Goal: Answer question/provide support

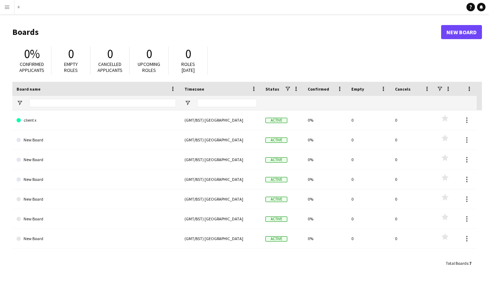
click at [8, 3] on button "Menu" at bounding box center [7, 7] width 14 height 14
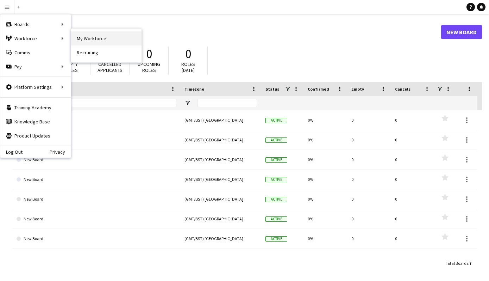
click at [87, 39] on link "My Workforce" at bounding box center [106, 38] width 70 height 14
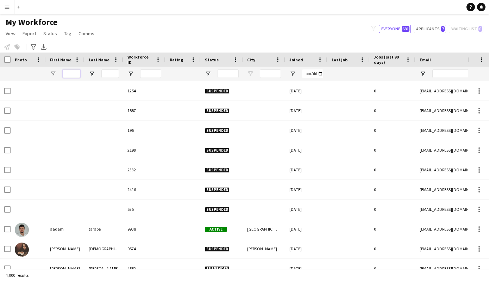
click at [74, 74] on input "First Name Filter Input" at bounding box center [72, 73] width 18 height 8
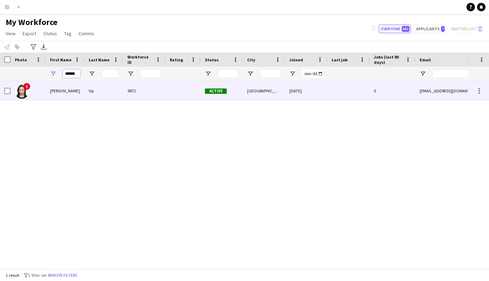
type input "******"
click at [63, 92] on div "[PERSON_NAME]" at bounding box center [65, 90] width 39 height 19
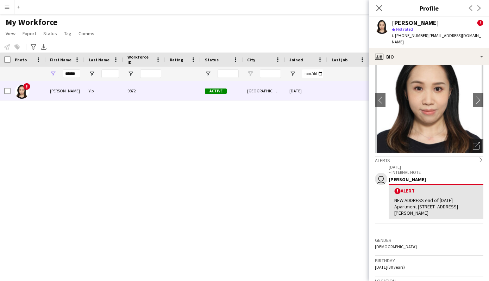
scroll to position [31, 0]
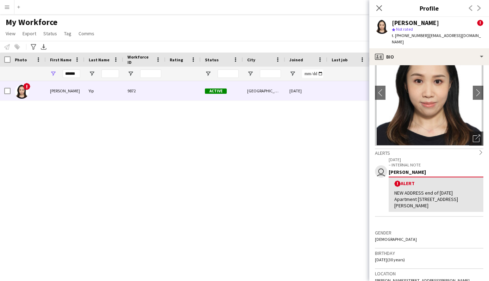
click at [403, 193] on div "NEW ADDRESS end of [DATE] Apartment [STREET_ADDRESS][PERSON_NAME]" at bounding box center [435, 198] width 83 height 19
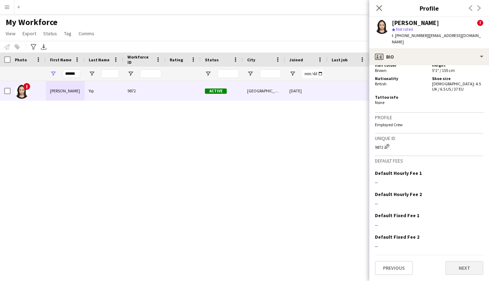
scroll to position [449, 0]
click at [458, 265] on button "Next" at bounding box center [464, 268] width 38 height 14
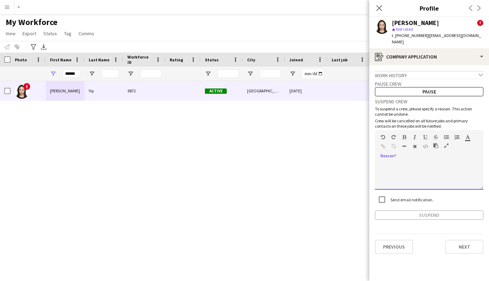
click at [422, 161] on div at bounding box center [429, 175] width 108 height 28
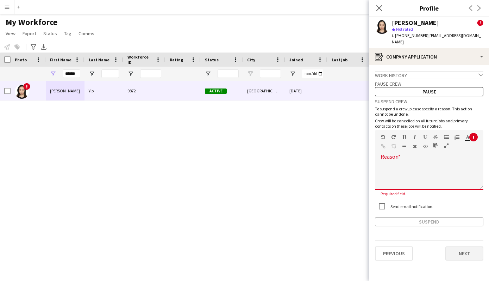
click at [469, 246] on button "Next" at bounding box center [464, 253] width 38 height 14
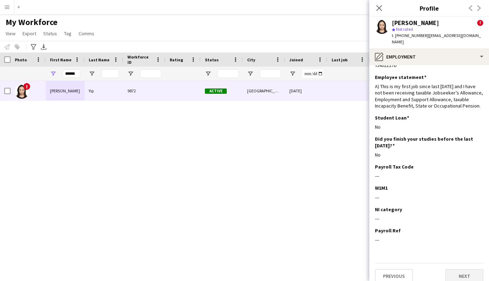
scroll to position [18, 0]
click at [467, 269] on button "Next" at bounding box center [464, 276] width 38 height 14
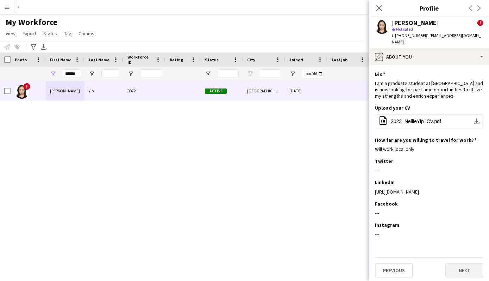
click at [468, 266] on button "Next" at bounding box center [464, 270] width 38 height 14
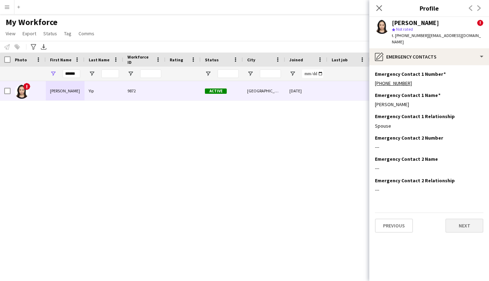
click at [461, 218] on button "Next" at bounding box center [464, 225] width 38 height 14
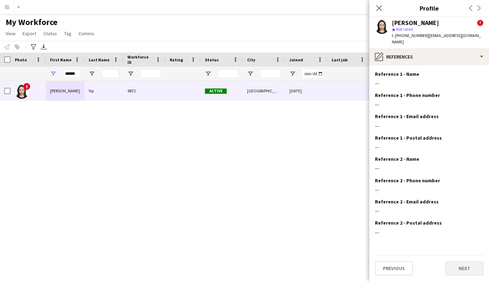
click at [461, 261] on button "Next" at bounding box center [464, 268] width 38 height 14
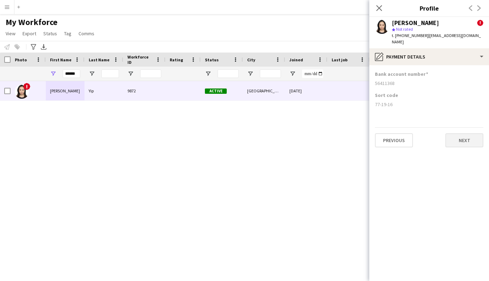
click at [459, 135] on button "Next" at bounding box center [464, 140] width 38 height 14
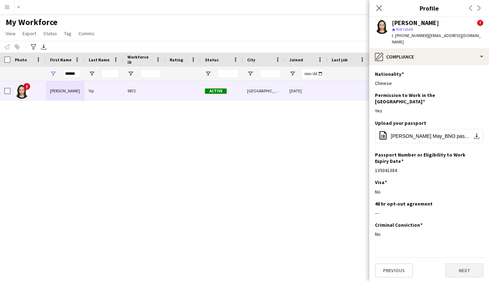
click at [463, 263] on button "Next" at bounding box center [464, 270] width 38 height 14
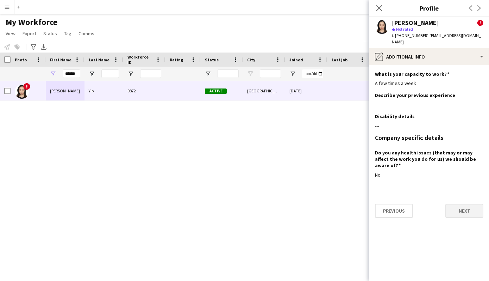
click at [463, 204] on button "Next" at bounding box center [464, 210] width 38 height 14
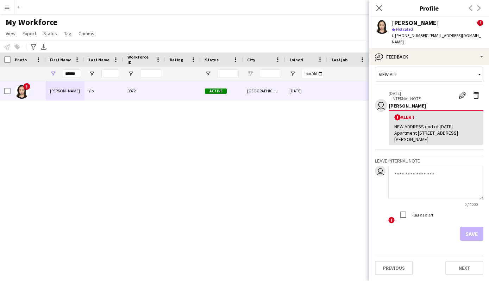
scroll to position [25, 0]
click at [399, 175] on textarea at bounding box center [435, 181] width 95 height 33
paste textarea "**********"
type textarea "**********"
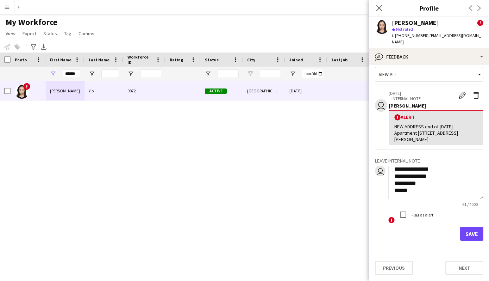
click at [468, 230] on button "Save" at bounding box center [471, 233] width 23 height 14
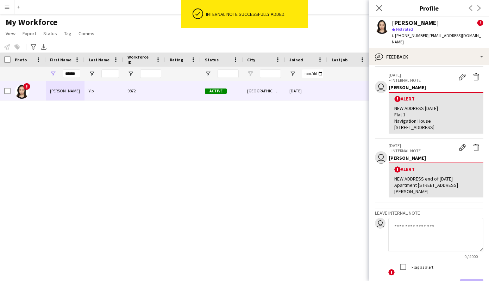
scroll to position [0, 0]
click at [380, 12] on app-icon "Close pop-in" at bounding box center [379, 8] width 10 height 10
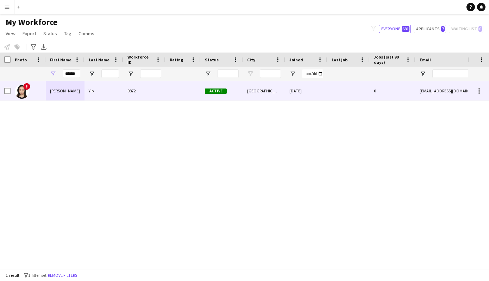
click at [75, 92] on div "[PERSON_NAME]" at bounding box center [65, 90] width 39 height 19
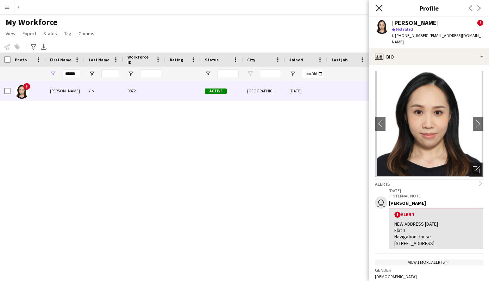
click at [380, 7] on icon "Close pop-in" at bounding box center [379, 8] width 7 height 7
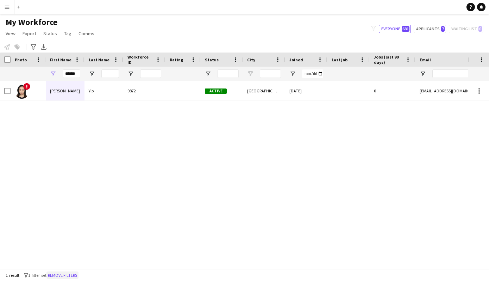
click at [67, 274] on button "Remove filters" at bounding box center [62, 275] width 32 height 8
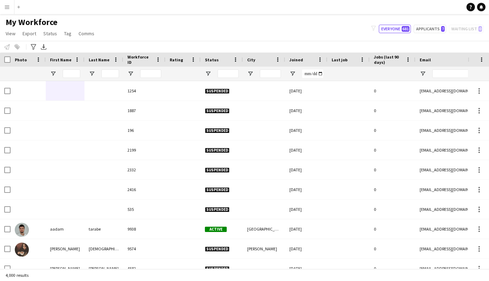
click at [8, 7] on app-icon "Menu" at bounding box center [7, 7] width 6 height 6
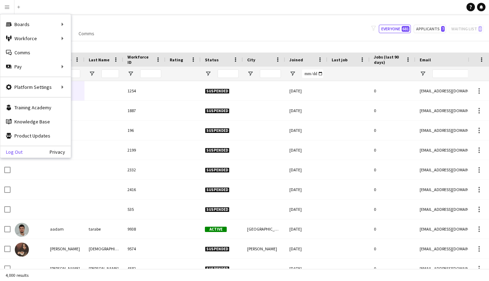
click at [21, 149] on link "Log Out" at bounding box center [11, 152] width 22 height 6
